Goal: Use online tool/utility: Utilize a website feature to perform a specific function

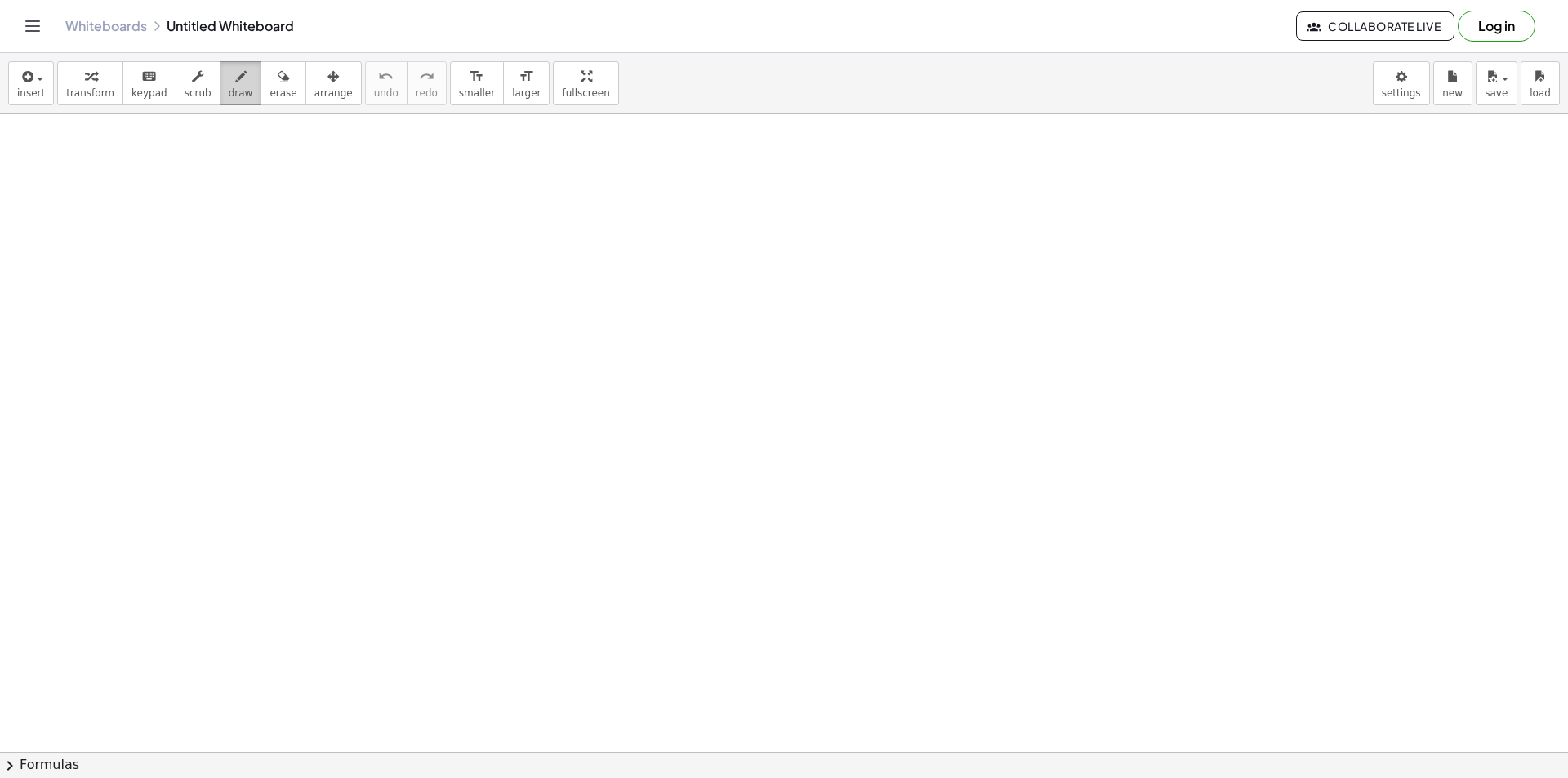
click at [229, 80] on div "button" at bounding box center [240, 76] width 24 height 20
drag, startPoint x: 268, startPoint y: 184, endPoint x: 236, endPoint y: 333, distance: 152.4
drag, startPoint x: 270, startPoint y: 191, endPoint x: 297, endPoint y: 417, distance: 227.6
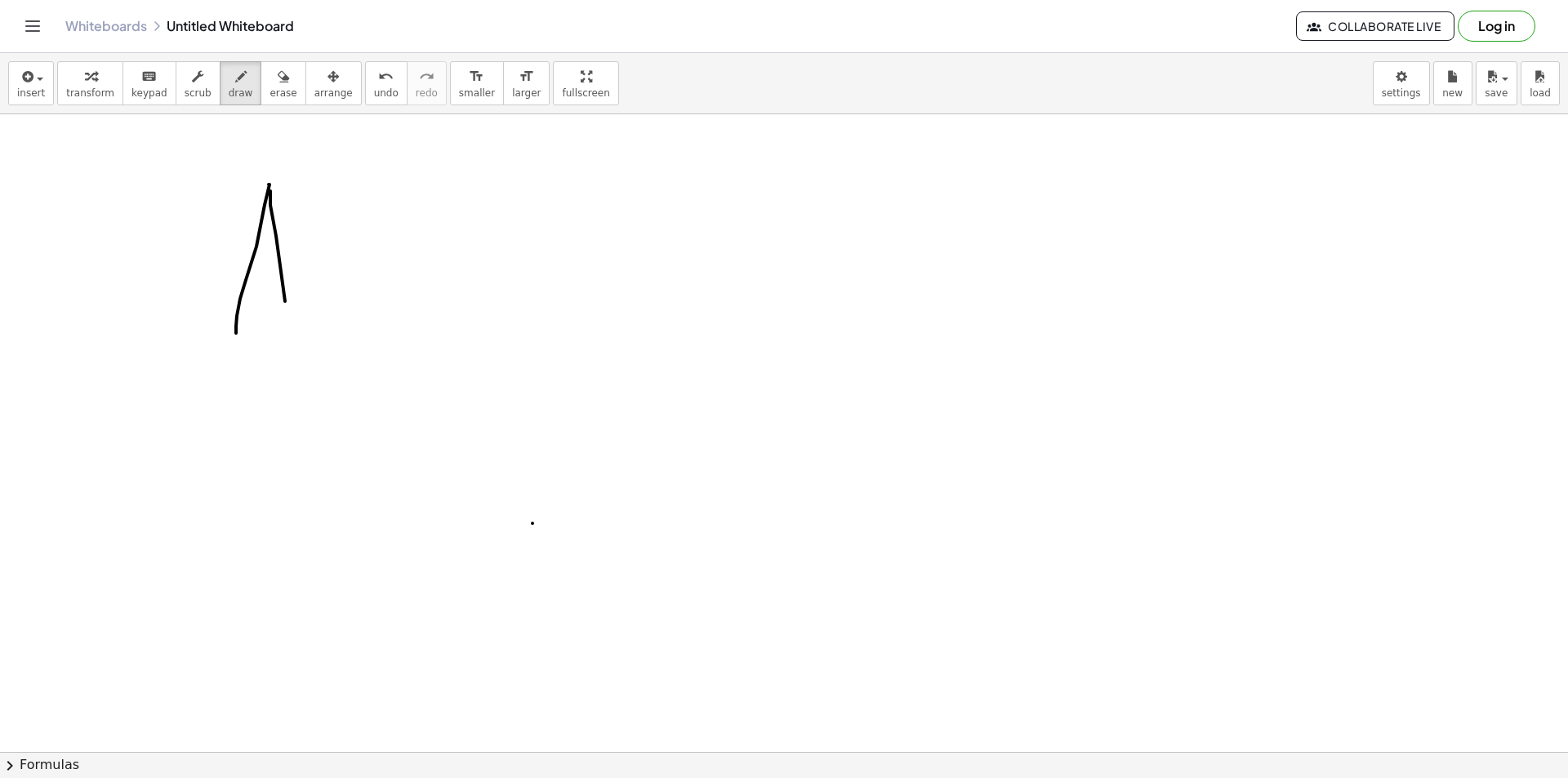
drag, startPoint x: 215, startPoint y: 310, endPoint x: 382, endPoint y: 293, distance: 167.9
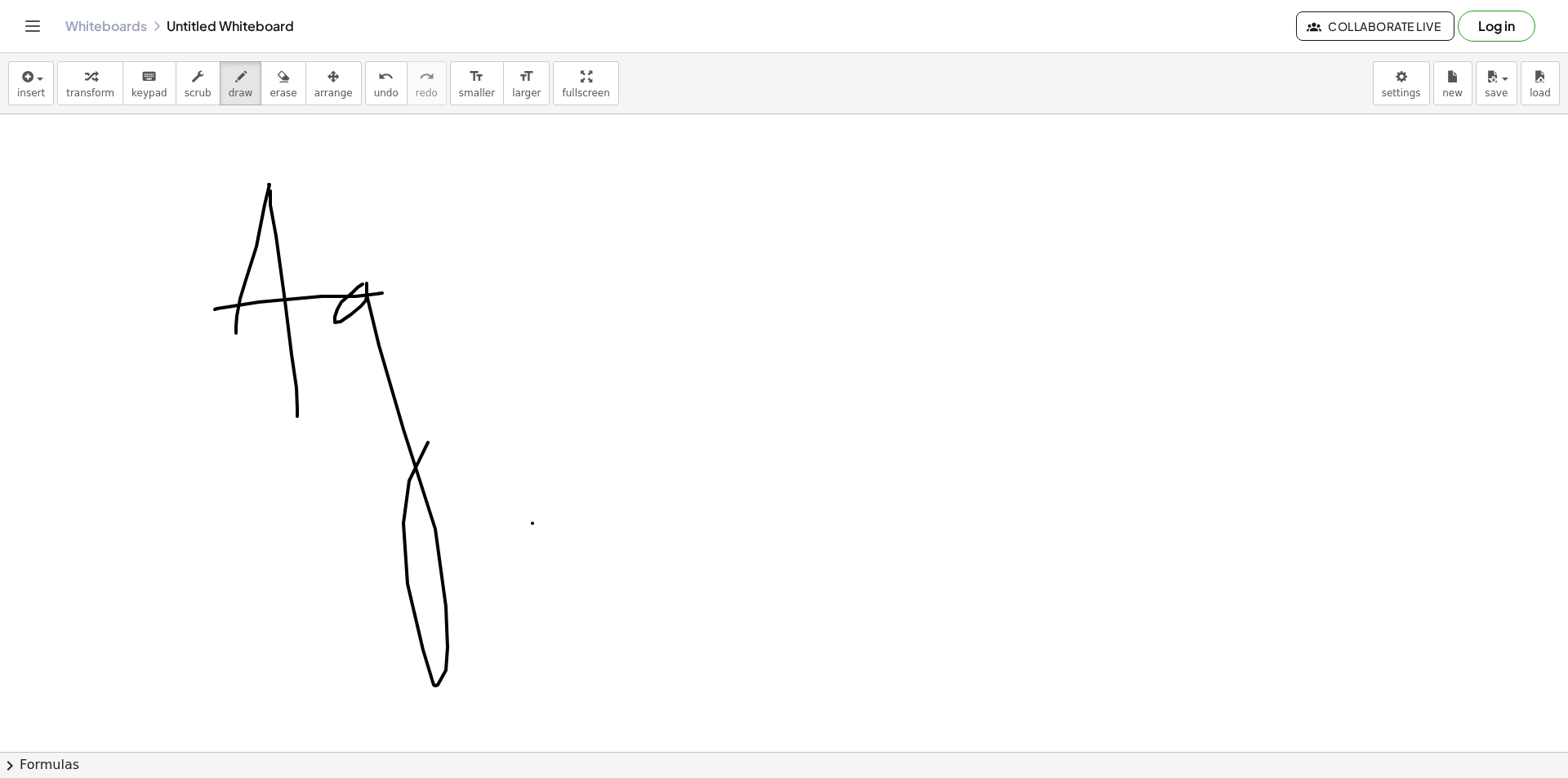
drag, startPoint x: 337, startPoint y: 310, endPoint x: 481, endPoint y: 403, distance: 171.4
drag, startPoint x: 497, startPoint y: 285, endPoint x: 513, endPoint y: 375, distance: 91.4
drag, startPoint x: 539, startPoint y: 308, endPoint x: 586, endPoint y: 230, distance: 91.1
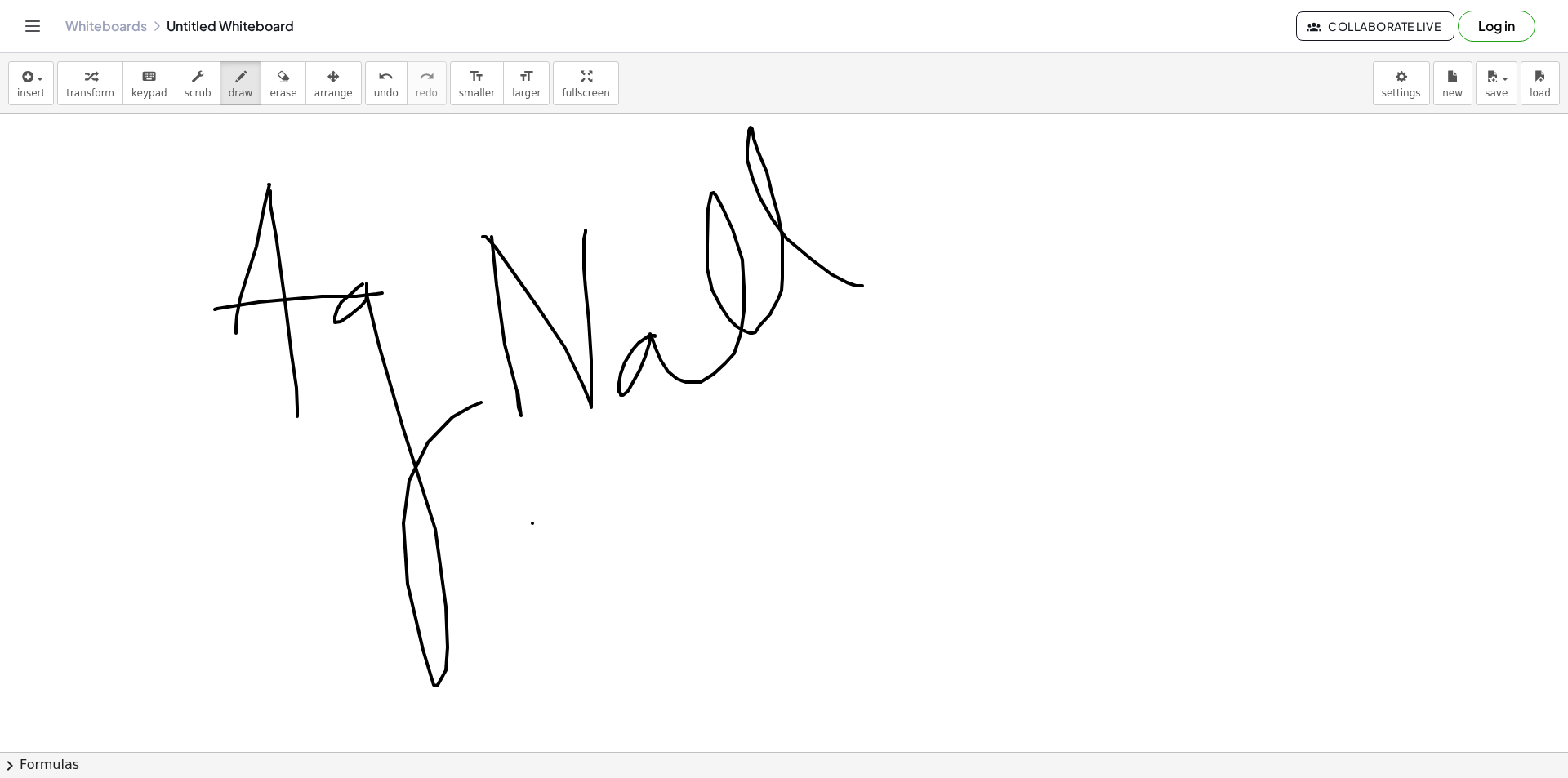
drag, startPoint x: 639, startPoint y: 343, endPoint x: 862, endPoint y: 286, distance: 230.2
click at [235, 72] on icon "button" at bounding box center [240, 77] width 12 height 20
click at [459, 88] on span "smaller" at bounding box center [477, 93] width 36 height 12
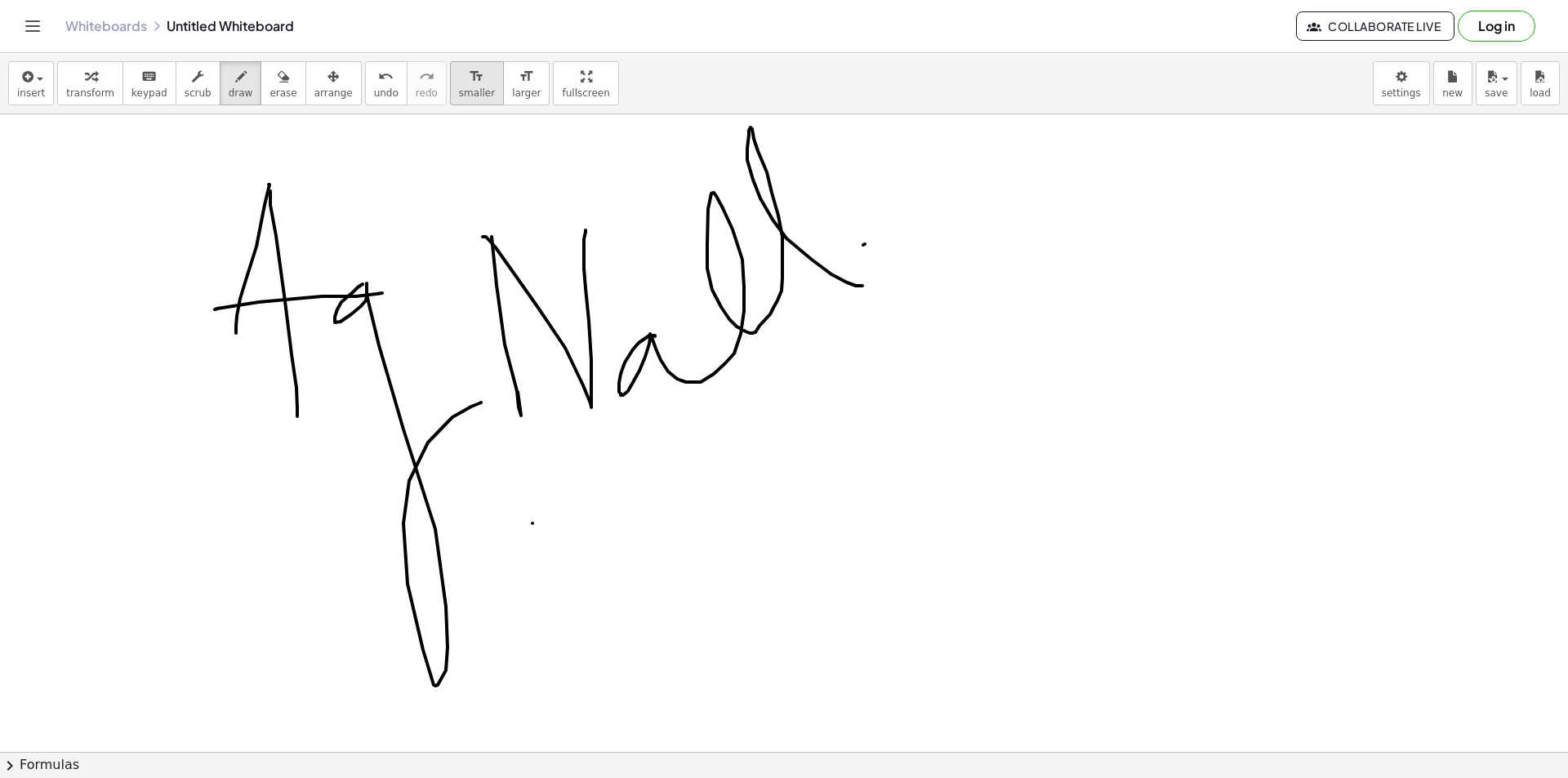
click at [459, 89] on span "smaller" at bounding box center [477, 93] width 36 height 12
drag, startPoint x: 555, startPoint y: 83, endPoint x: 555, endPoint y: 155, distance: 72.0
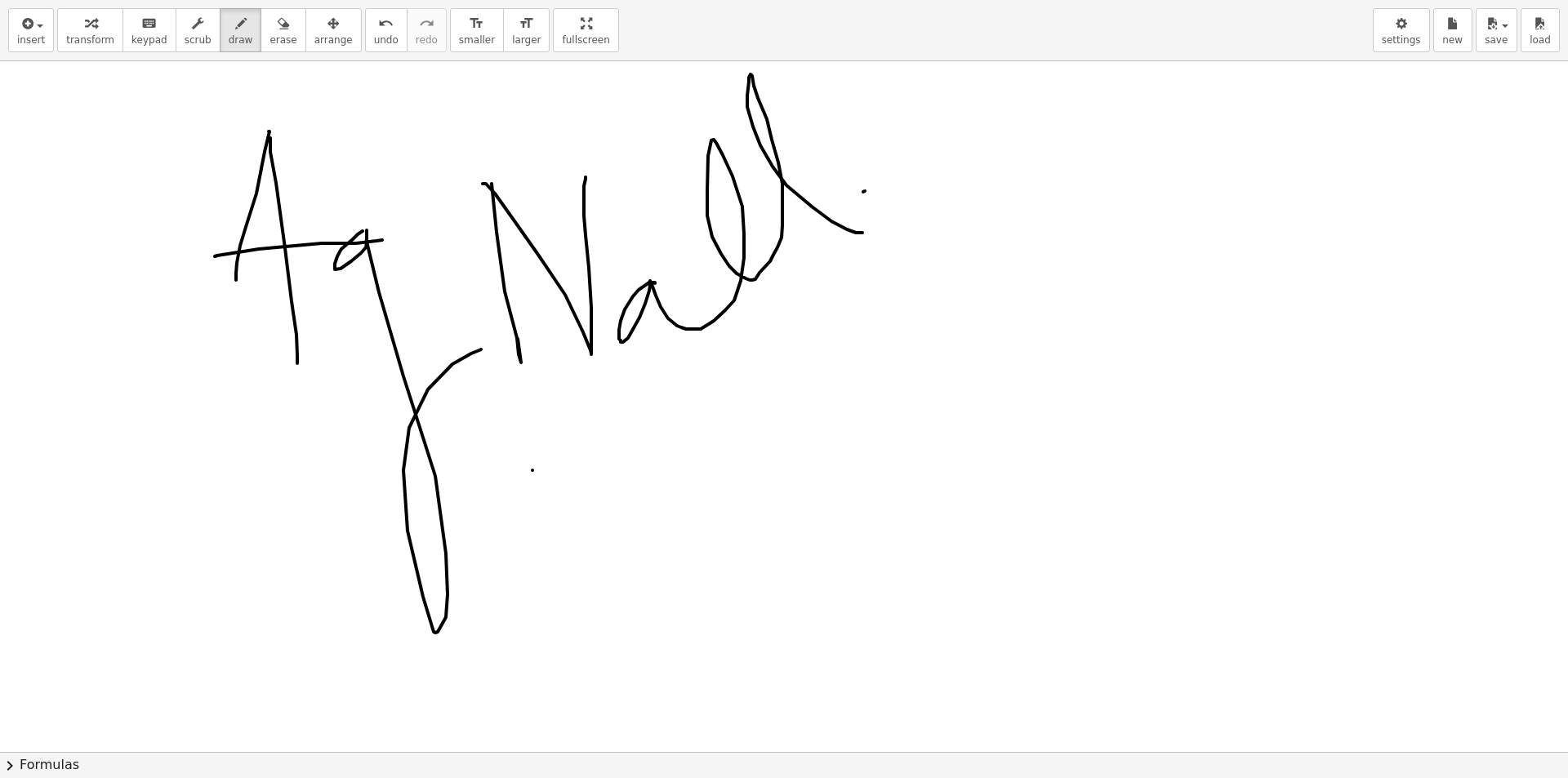
click at [555, 155] on div "insert select one: Math Expression Function Text Youtube Video Graphing Geometr…" at bounding box center [784, 389] width 1568 height 778
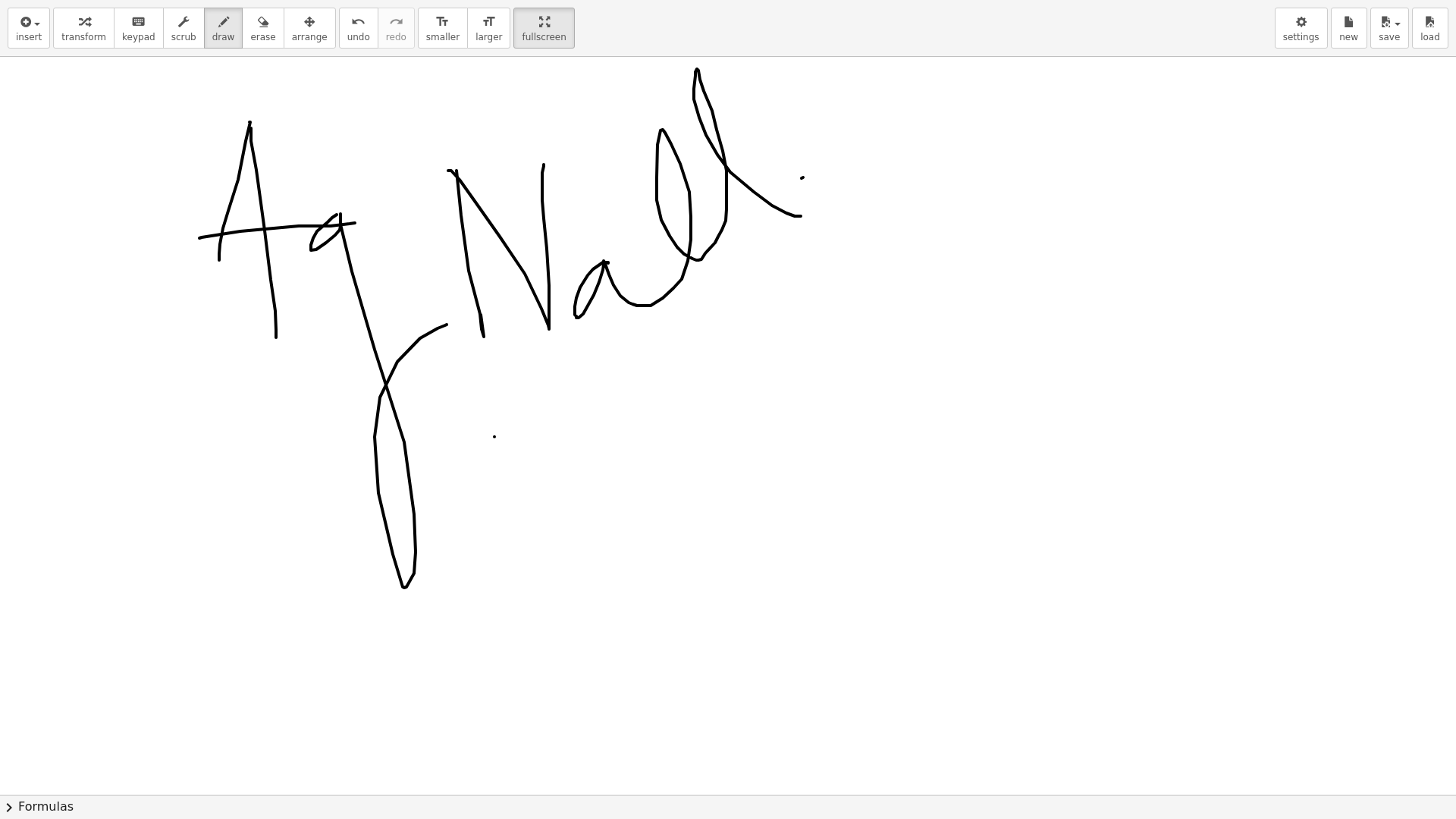
drag, startPoint x: 509, startPoint y: 14, endPoint x: 509, endPoint y: -51, distance: 65.0
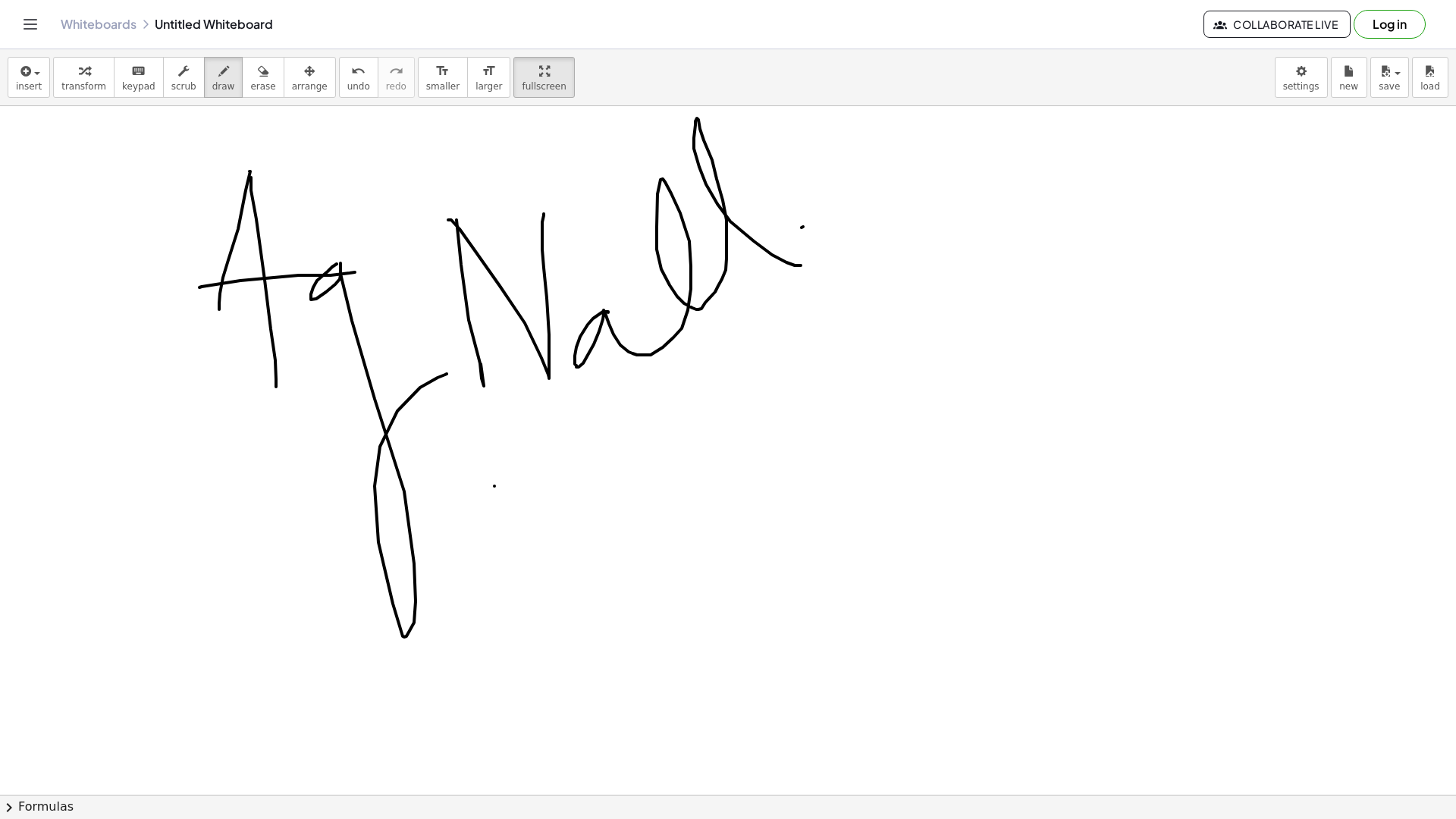
click at [509, 0] on html "Graspable Math Activities Get Started Activity Bank Assigned Work Classes White…" at bounding box center [728, 410] width 1456 height 819
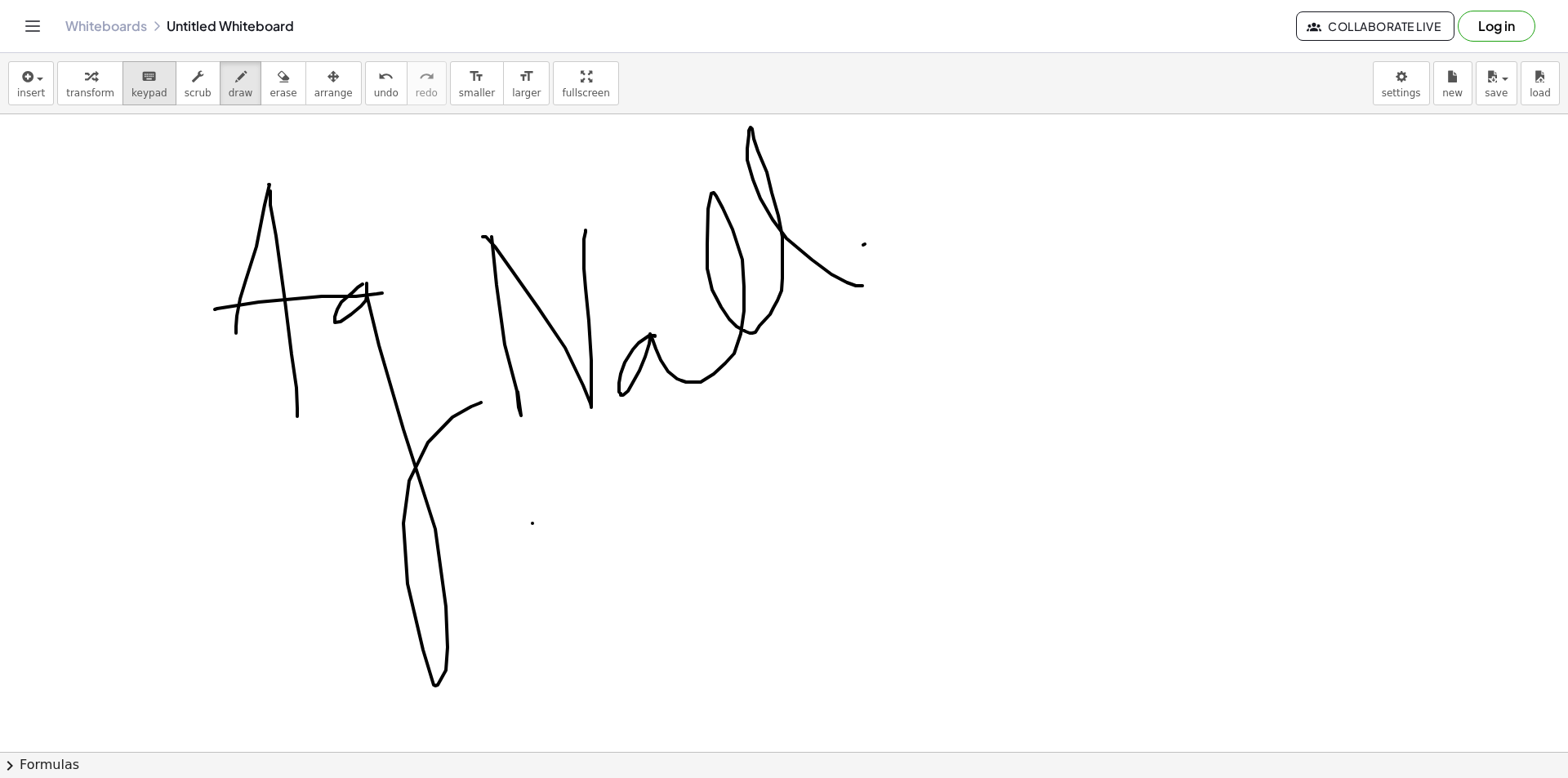
click at [160, 80] on button "keyboard keypad" at bounding box center [150, 83] width 54 height 44
click at [140, 94] on span "keypad" at bounding box center [150, 93] width 36 height 12
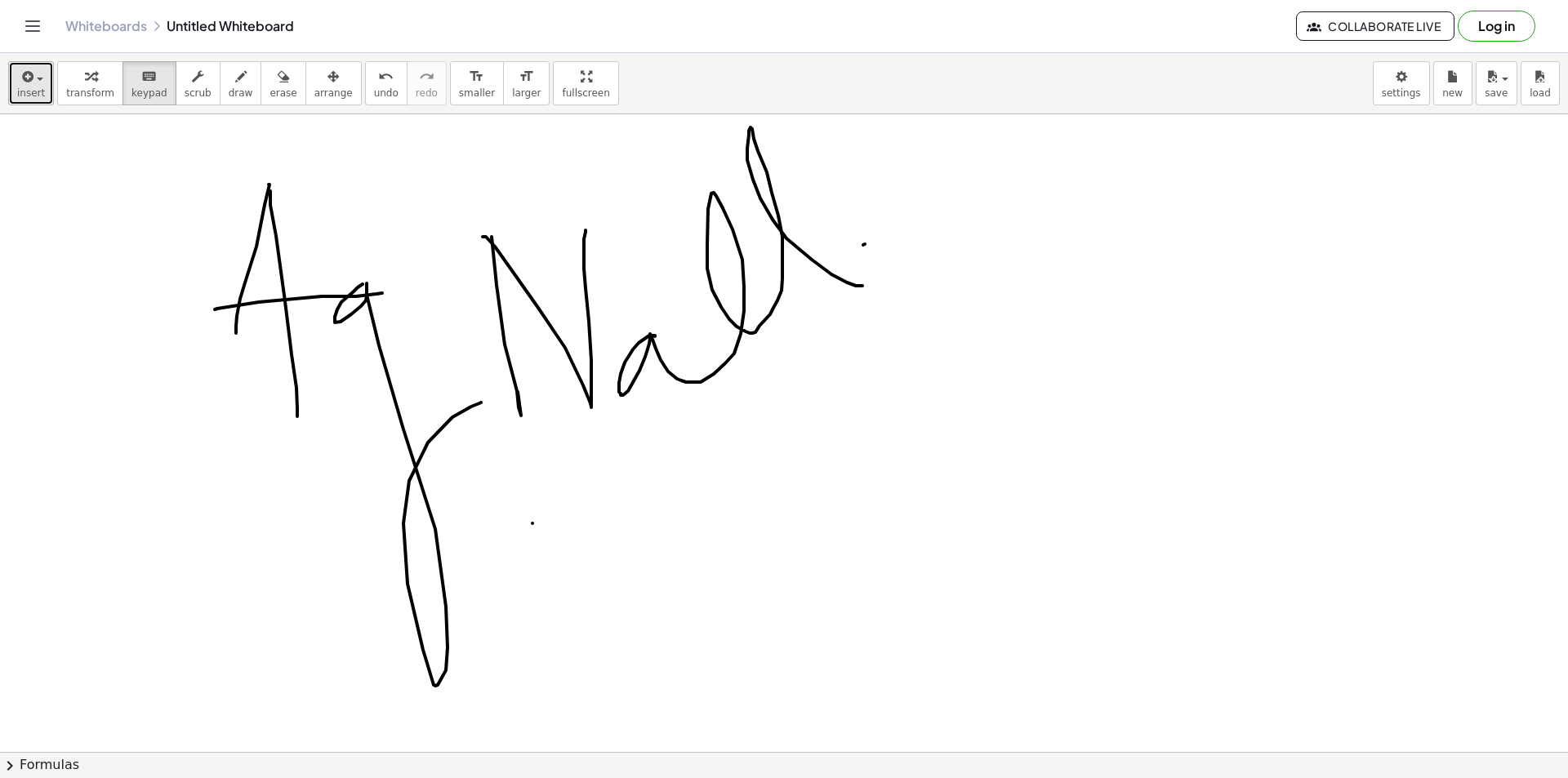
click at [50, 93] on button "insert" at bounding box center [31, 83] width 46 height 44
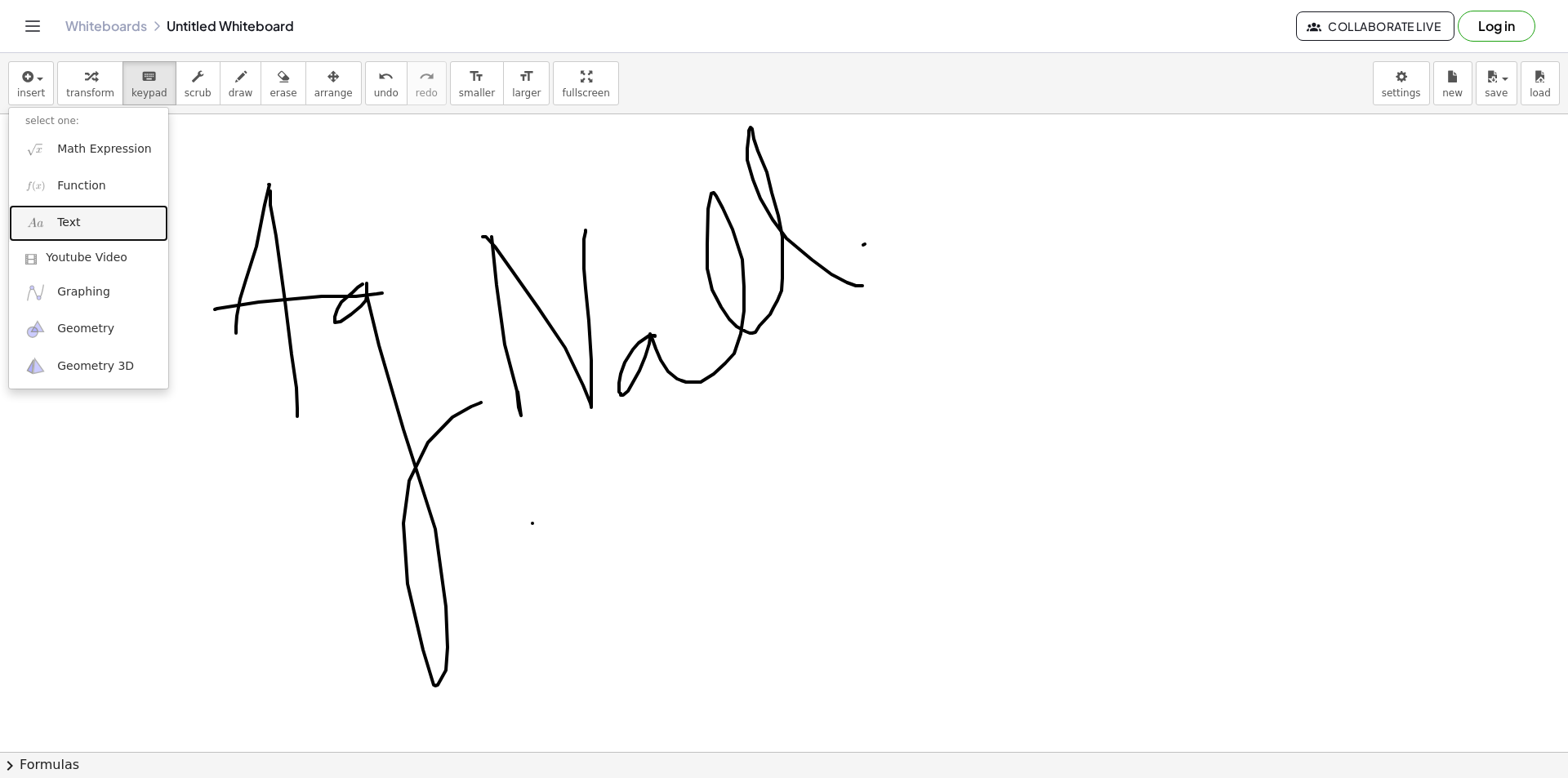
click at [73, 220] on span "Text" at bounding box center [68, 223] width 23 height 16
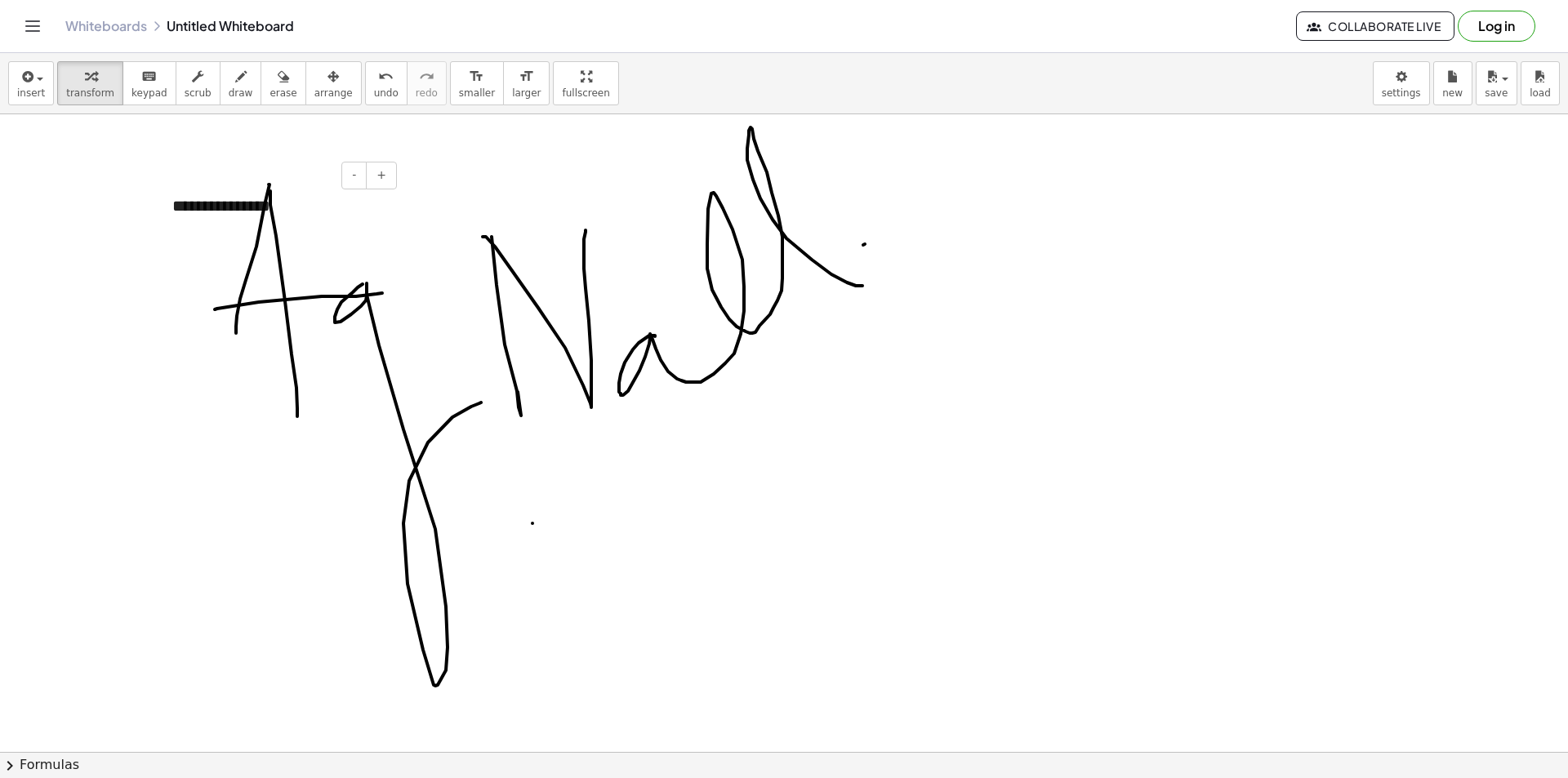
click at [311, 215] on div "**********" at bounding box center [278, 206] width 245 height 56
drag, startPoint x: 763, startPoint y: 407, endPoint x: 722, endPoint y: 385, distance: 46.5
click at [374, 89] on span "undo" at bounding box center [386, 93] width 24 height 12
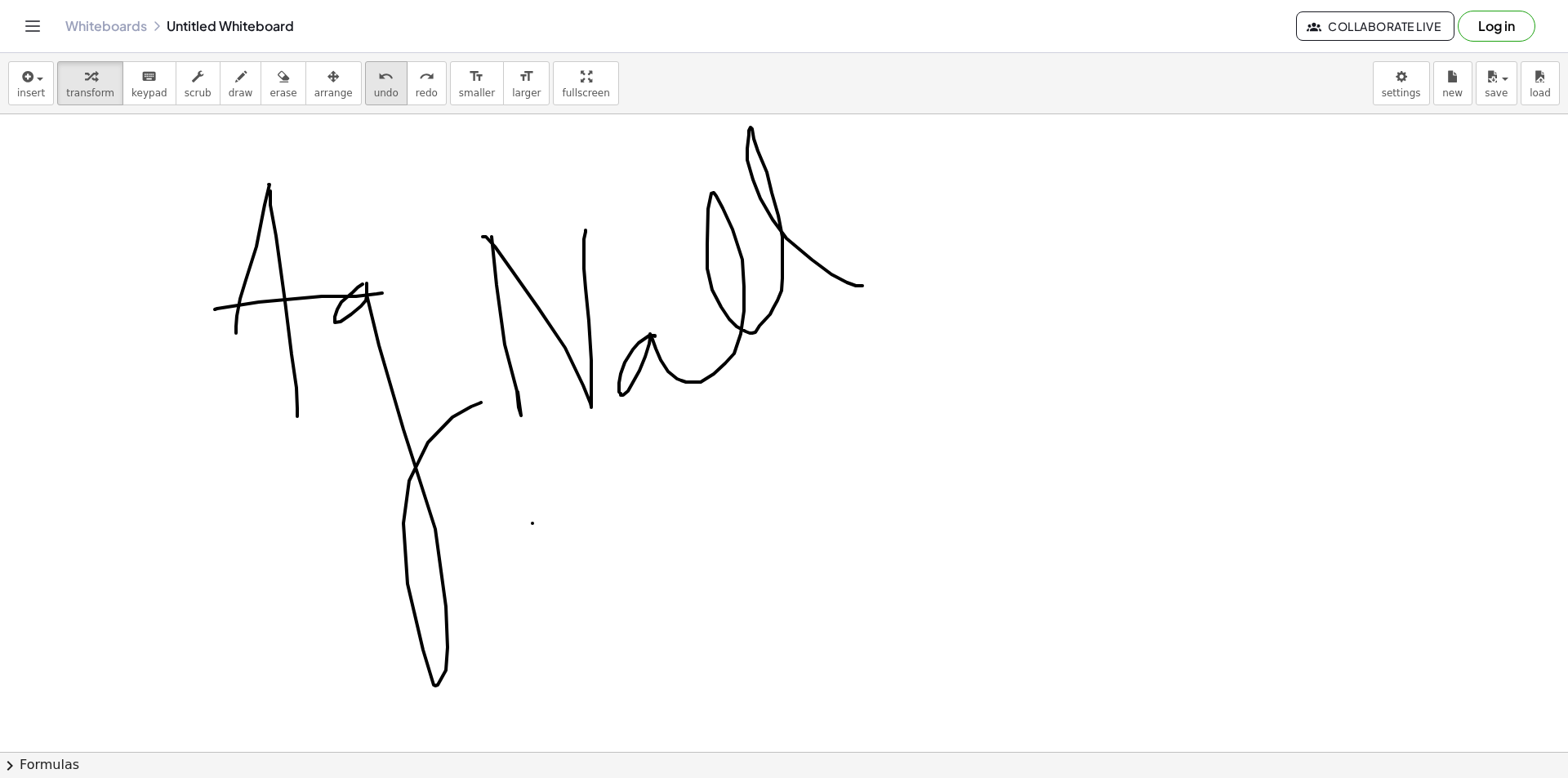
click at [374, 89] on span "undo" at bounding box center [386, 93] width 24 height 12
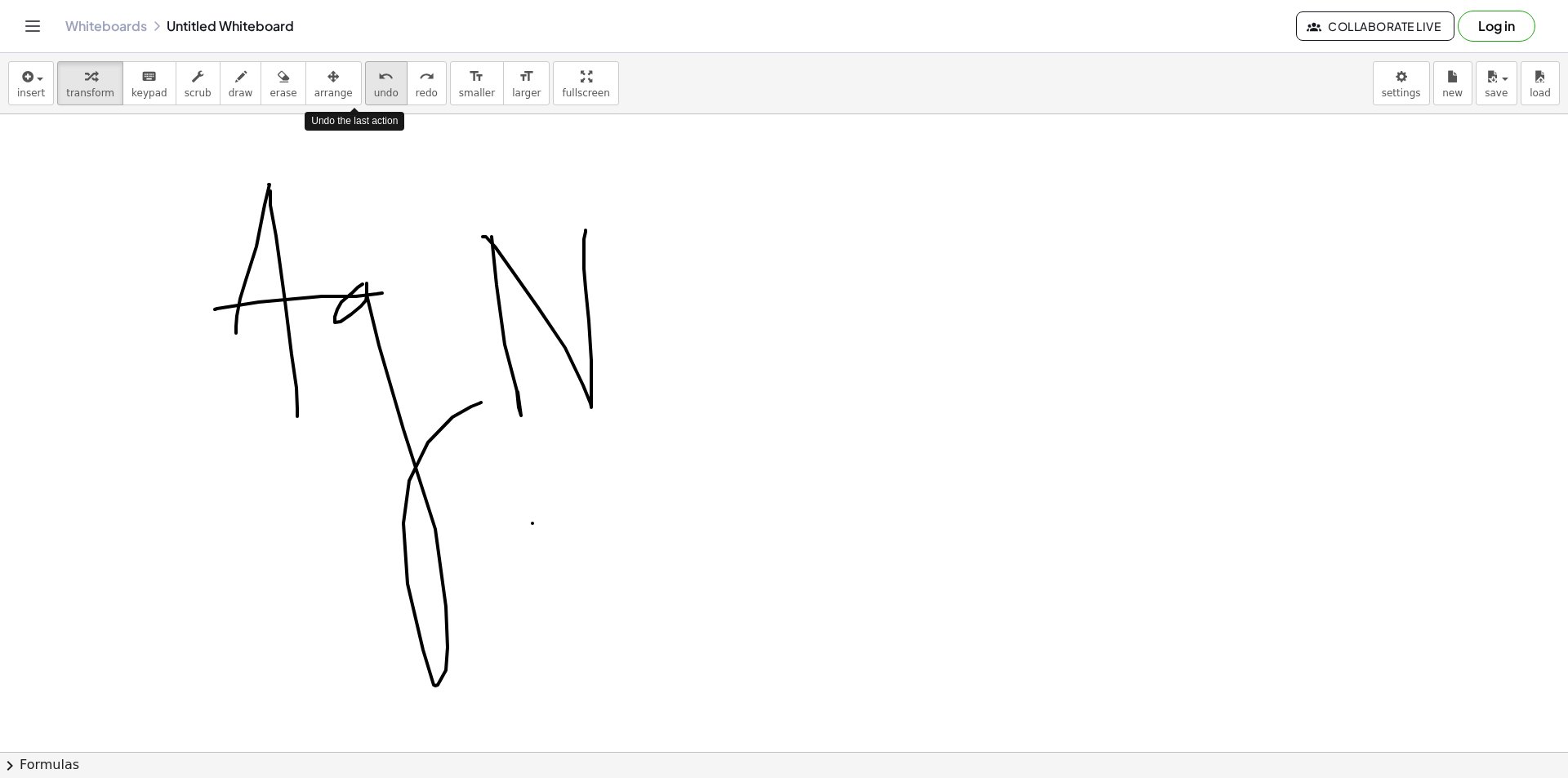
click at [374, 89] on span "undo" at bounding box center [386, 93] width 24 height 12
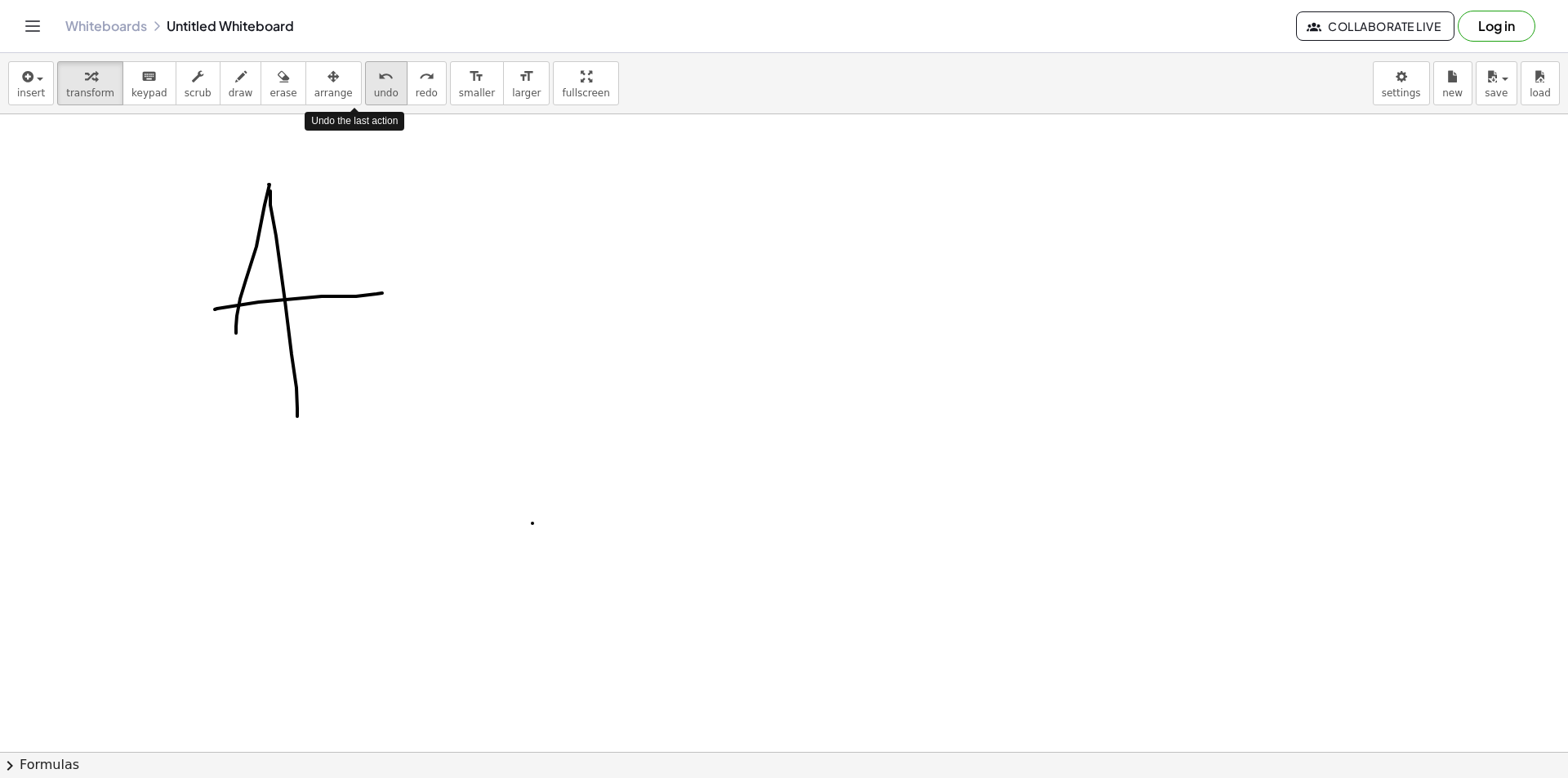
click at [374, 89] on span "undo" at bounding box center [386, 93] width 24 height 12
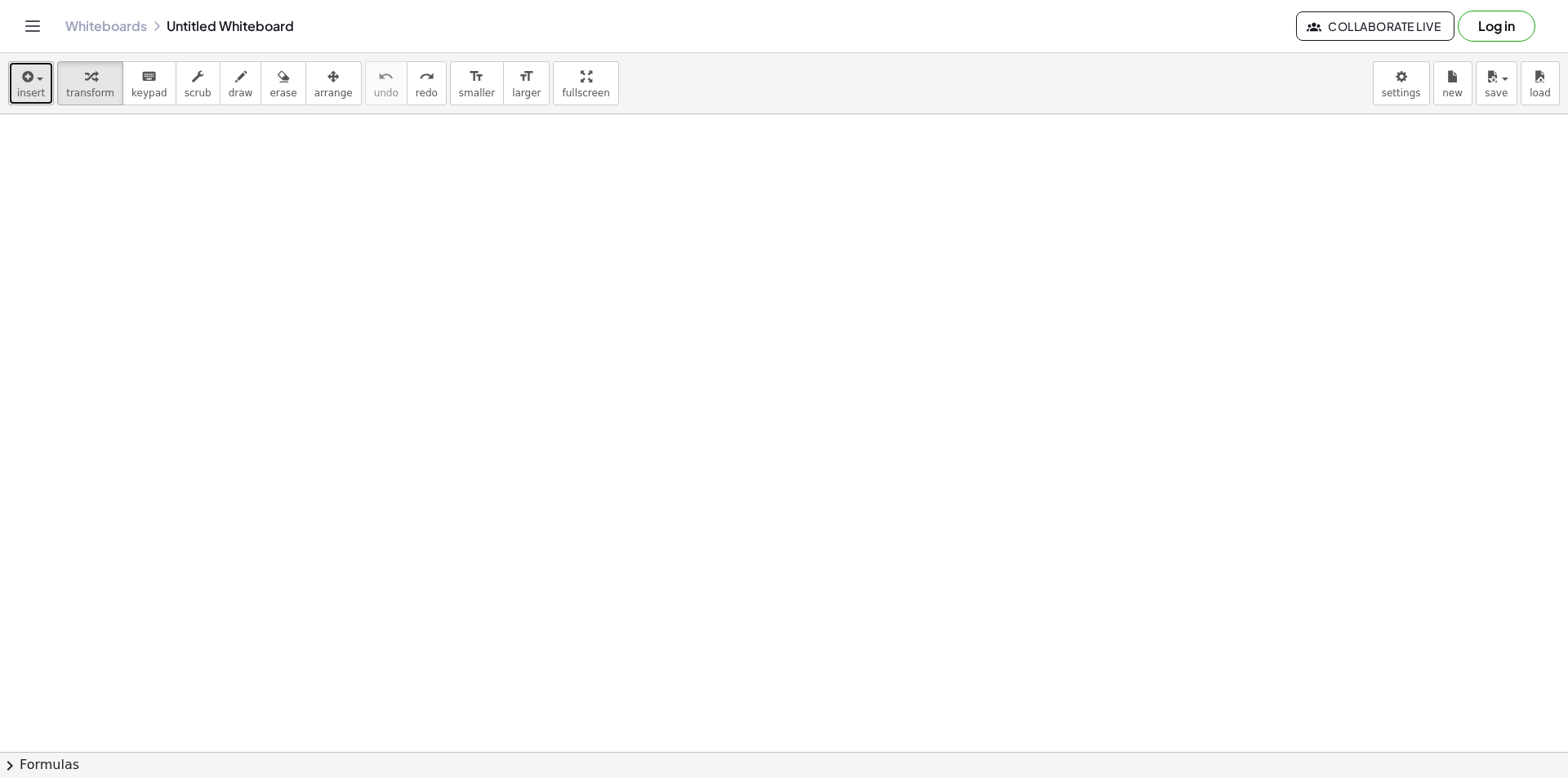
click at [40, 85] on div "button" at bounding box center [31, 76] width 28 height 20
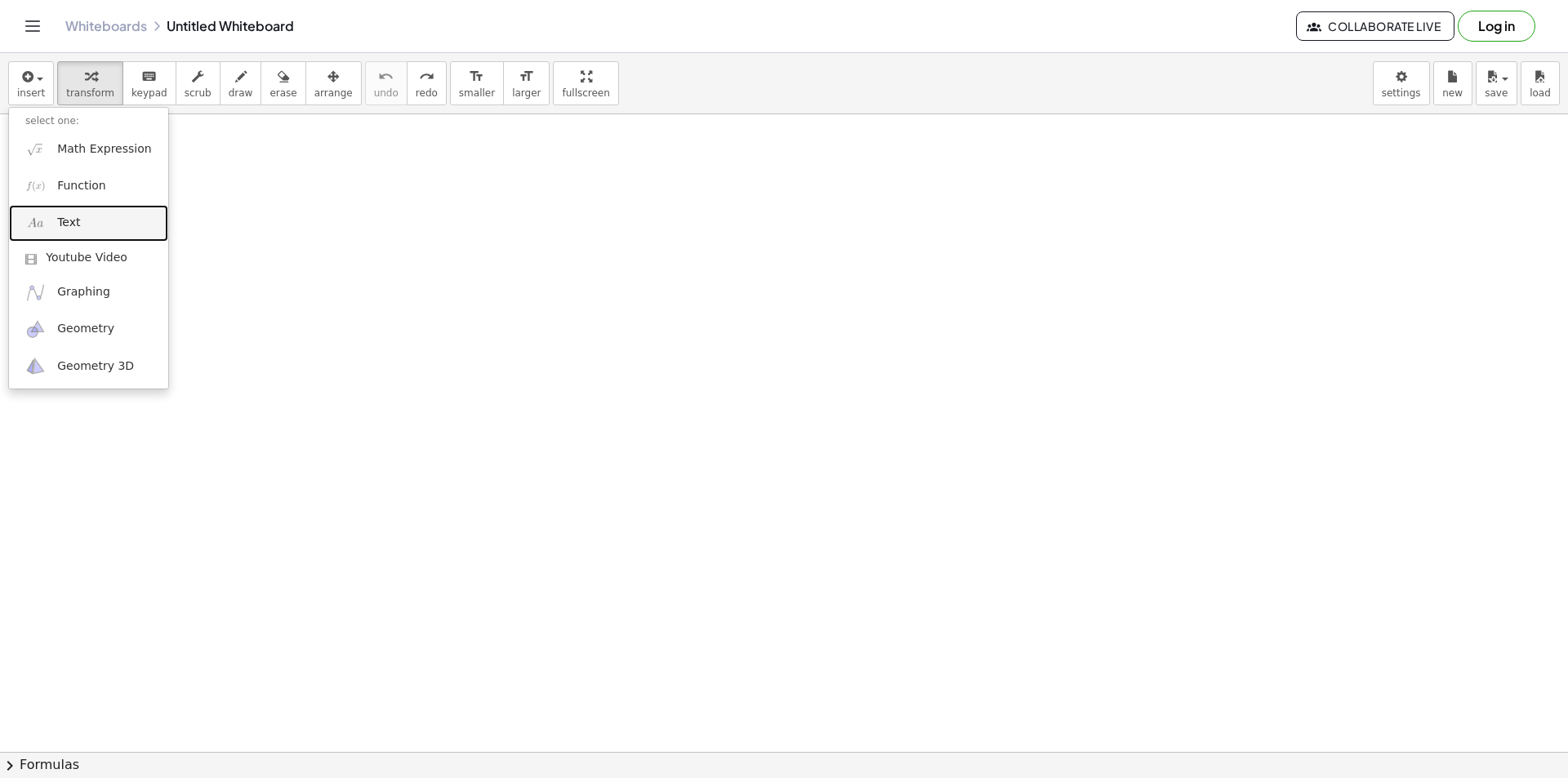
click at [98, 218] on link "Text" at bounding box center [89, 223] width 159 height 37
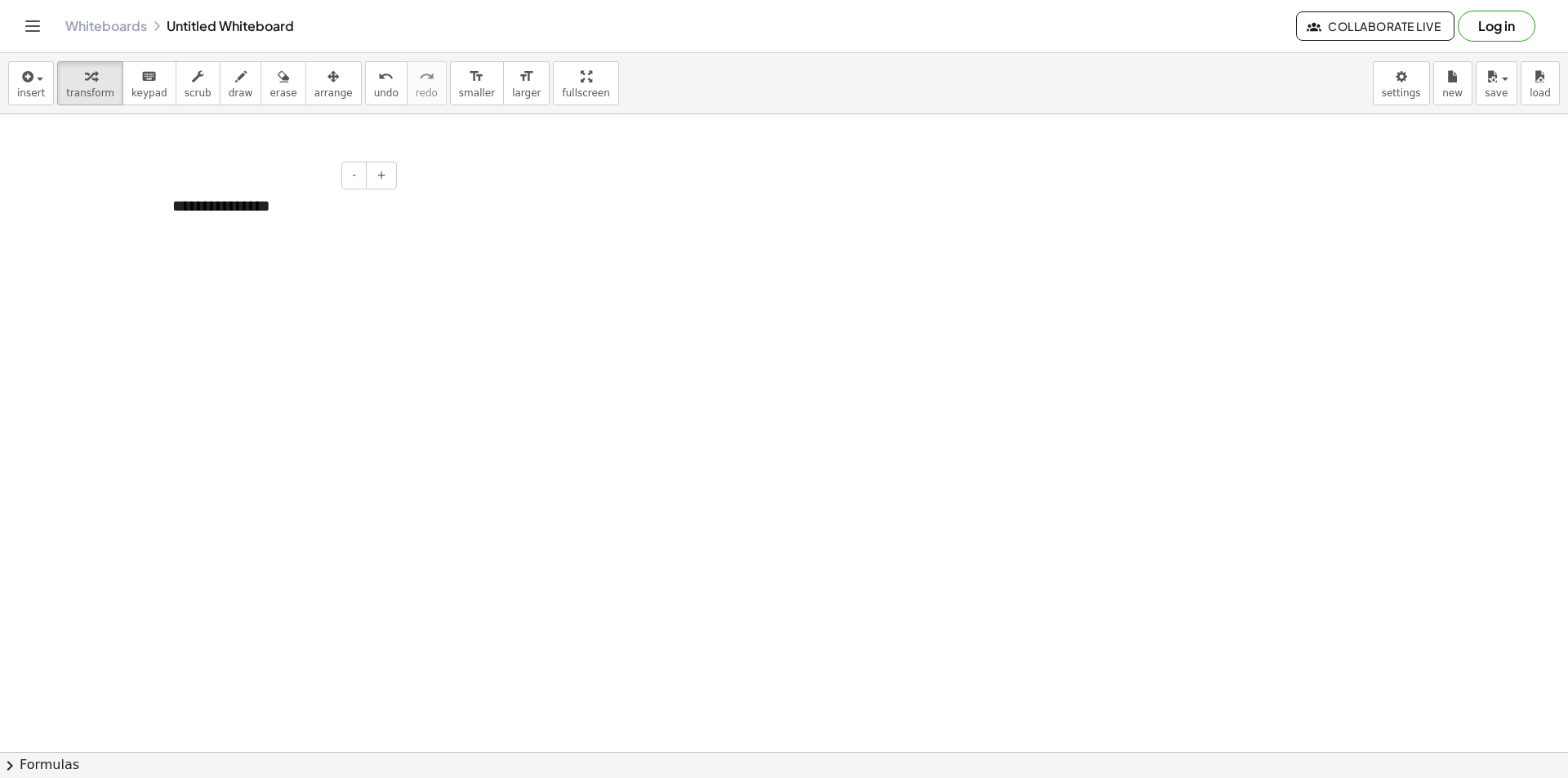
click at [313, 197] on div "**********" at bounding box center [278, 206] width 245 height 56
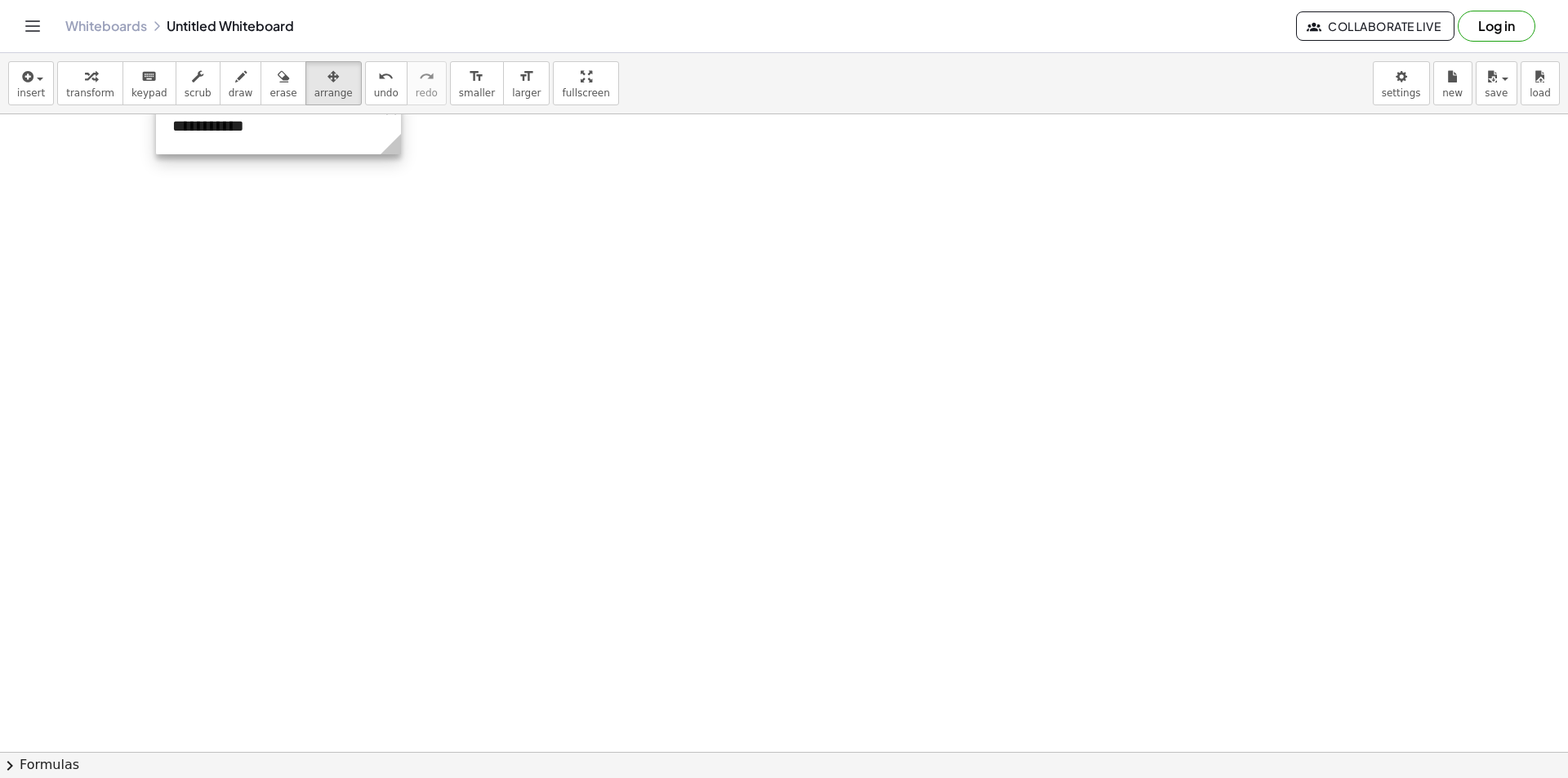
drag, startPoint x: 311, startPoint y: 89, endPoint x: 311, endPoint y: 173, distance: 84.0
click at [311, 173] on div "**********" at bounding box center [784, 416] width 1568 height 726
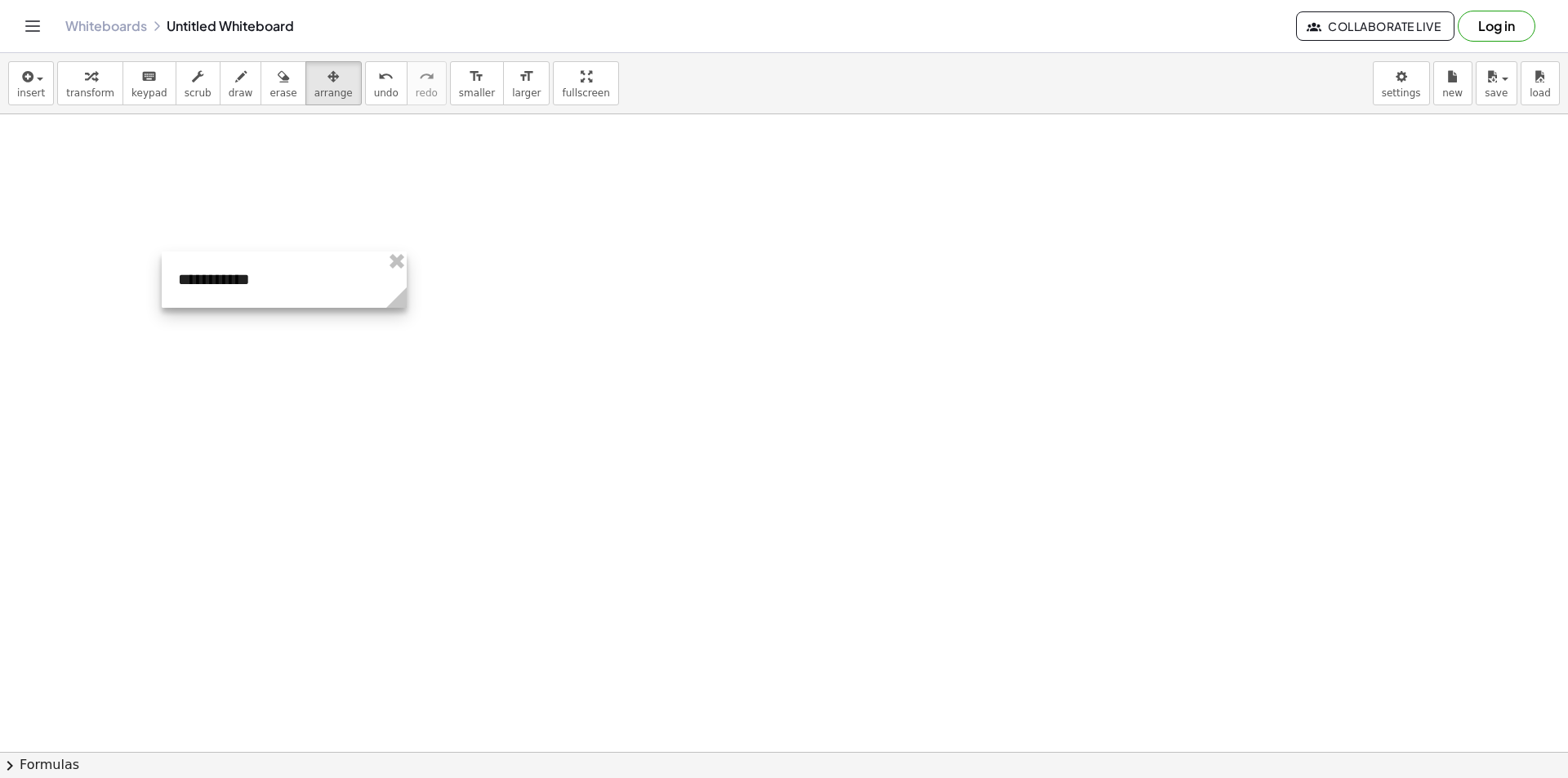
drag, startPoint x: 314, startPoint y: 145, endPoint x: 319, endPoint y: 298, distance: 153.1
click at [319, 298] on div at bounding box center [284, 279] width 245 height 56
click at [588, 335] on div at bounding box center [784, 672] width 1568 height 1276
click at [40, 93] on span "insert" at bounding box center [31, 93] width 28 height 12
